Goal: Transaction & Acquisition: Subscribe to service/newsletter

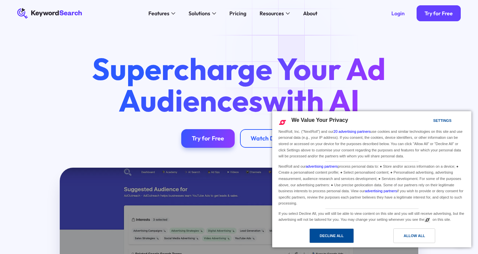
click at [344, 233] on div "Decline All" at bounding box center [332, 235] width 24 height 7
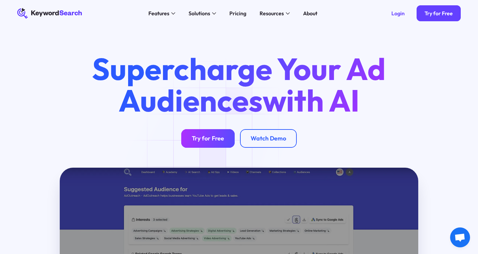
click at [217, 131] on link "Try for Free" at bounding box center [207, 138] width 53 height 19
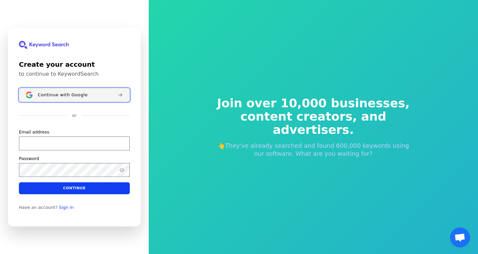
click at [97, 99] on button "Continue with Google" at bounding box center [74, 95] width 111 height 14
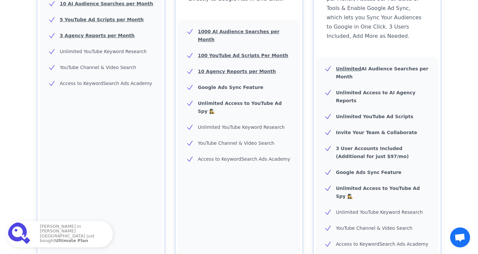
scroll to position [228, 0]
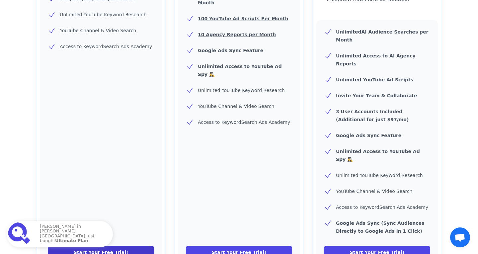
click at [129, 246] on link "Start Your Free Trial!" at bounding box center [101, 252] width 106 height 13
